Goal: Task Accomplishment & Management: Complete application form

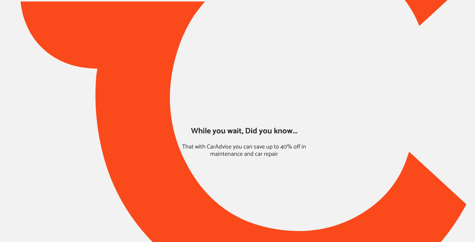
type input "*****"
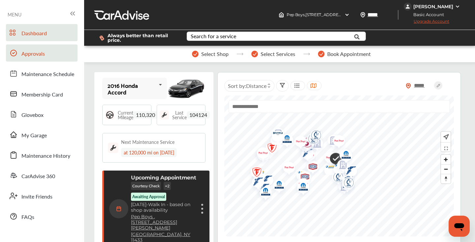
click at [47, 53] on link "Approvals" at bounding box center [42, 53] width 72 height 17
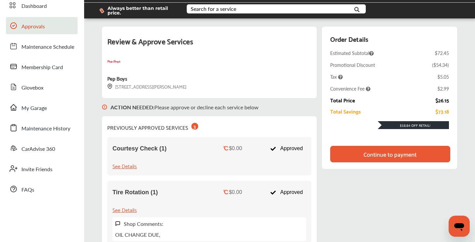
scroll to position [48, 0]
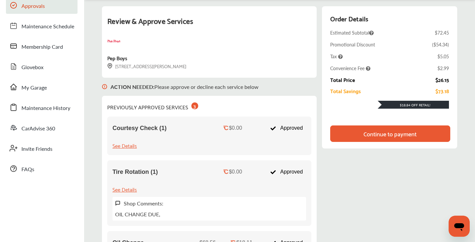
click at [347, 130] on div "Continue to payment" at bounding box center [390, 134] width 120 height 16
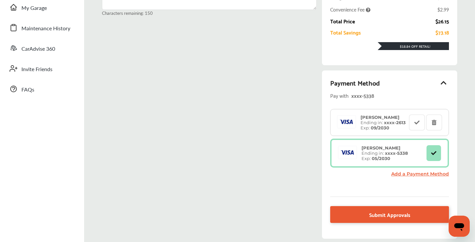
scroll to position [176, 0]
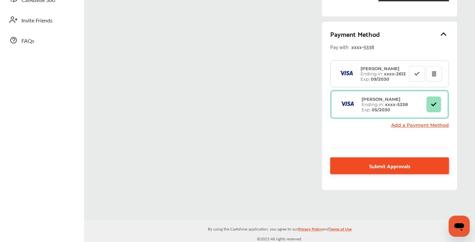
click at [348, 162] on link "Submit Approvals" at bounding box center [389, 166] width 119 height 17
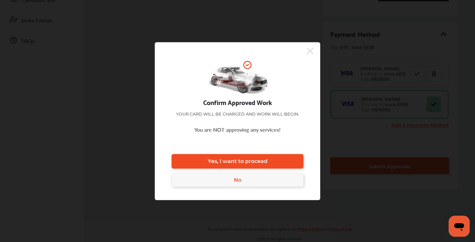
click at [247, 157] on link "Yes, I want to proceed" at bounding box center [237, 161] width 132 height 15
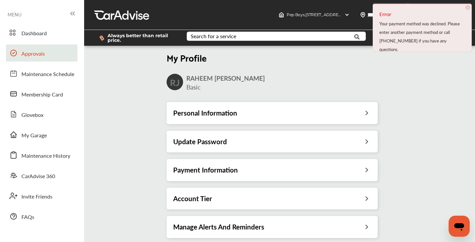
click at [33, 55] on span "Approvals" at bounding box center [32, 54] width 23 height 9
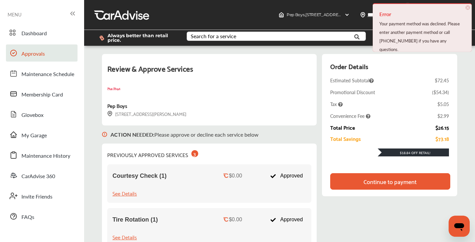
click at [355, 185] on div "Continue to payment" at bounding box center [390, 181] width 120 height 16
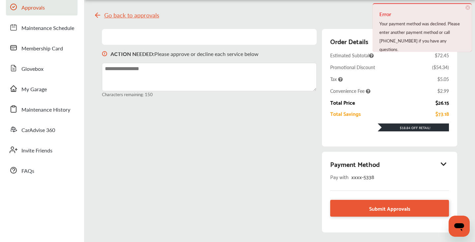
scroll to position [94, 0]
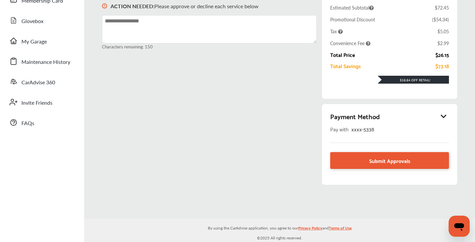
click at [443, 115] on icon at bounding box center [444, 116] width 8 height 7
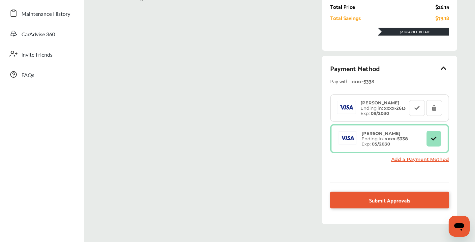
scroll to position [143, 0]
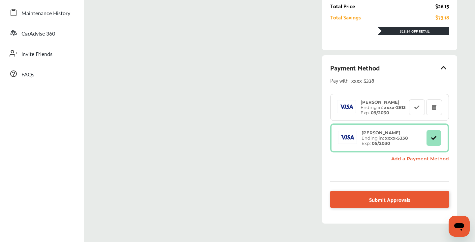
click at [414, 158] on link "Add a Payment Method" at bounding box center [420, 159] width 58 height 6
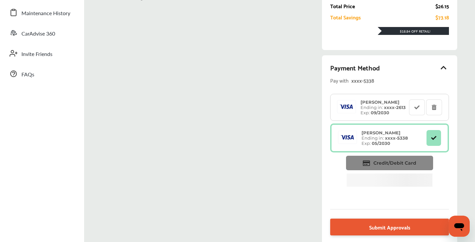
click at [382, 160] on span "Credit/Debit Card" at bounding box center [394, 163] width 43 height 6
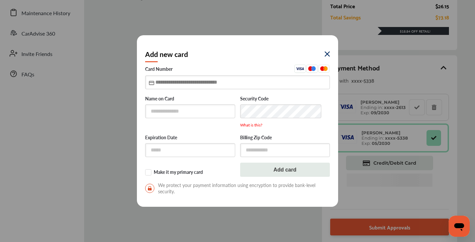
click at [156, 84] on input "text" at bounding box center [237, 83] width 185 height 14
type input "**********"
click at [325, 54] on img at bounding box center [326, 53] width 5 height 5
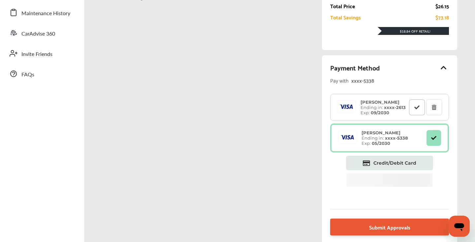
click at [415, 106] on icon at bounding box center [417, 107] width 6 height 5
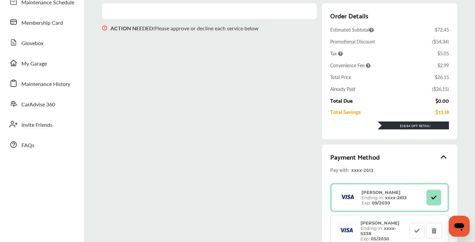
scroll to position [0, 0]
